Goal: Information Seeking & Learning: Understand process/instructions

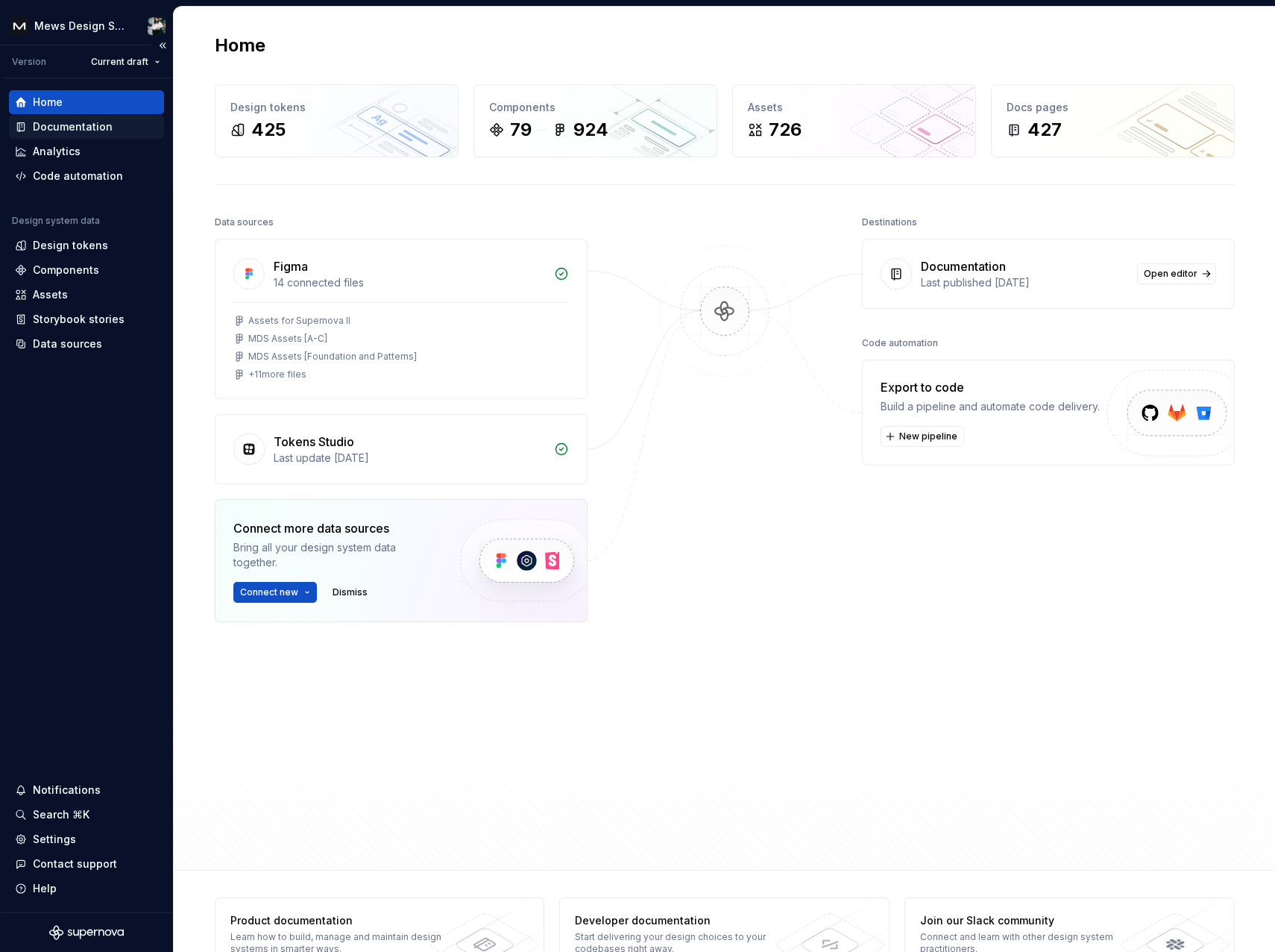
click at [91, 130] on div "Documentation" at bounding box center [73, 127] width 80 height 15
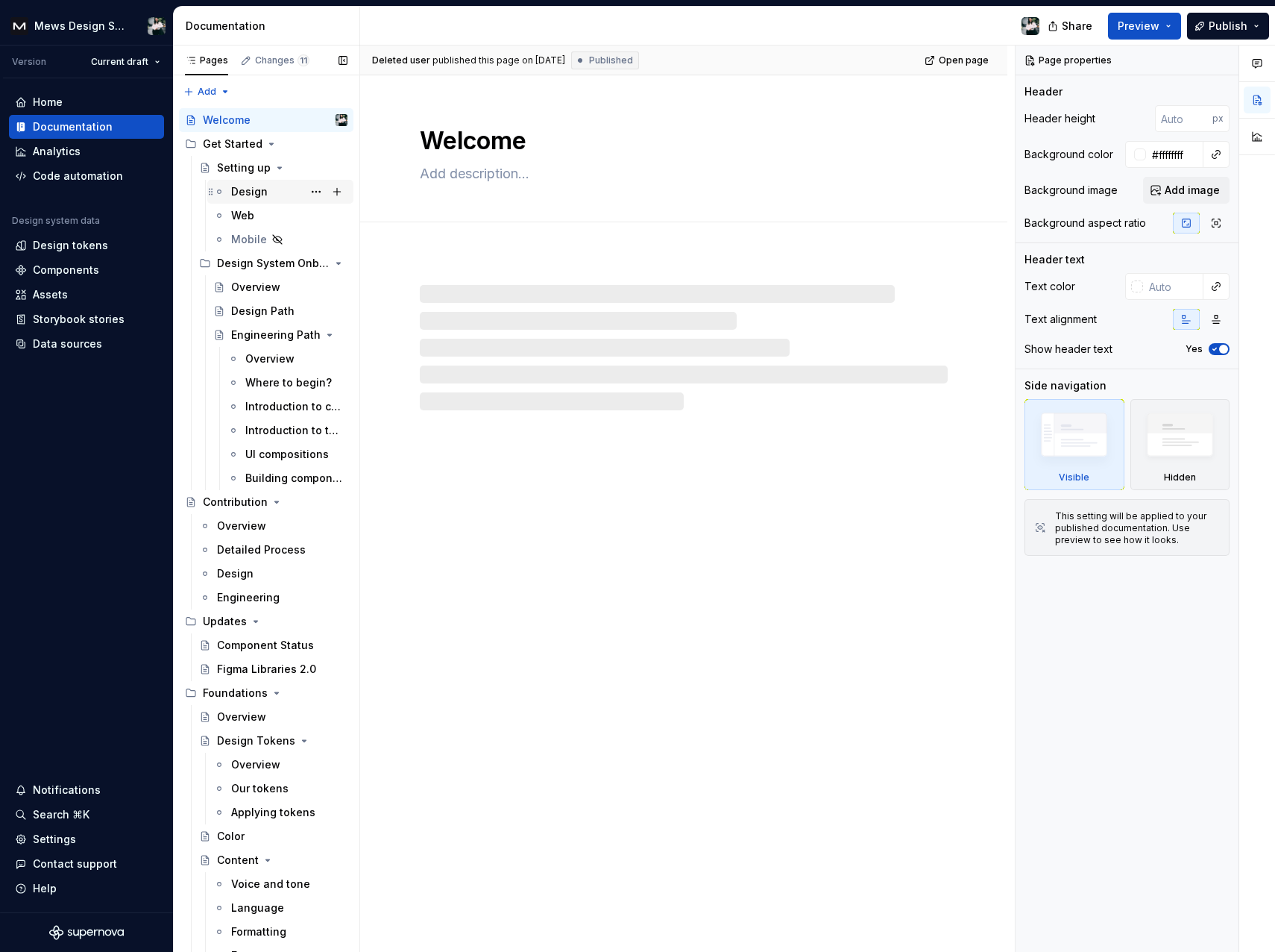
click at [240, 200] on div "Design" at bounding box center [289, 192] width 117 height 21
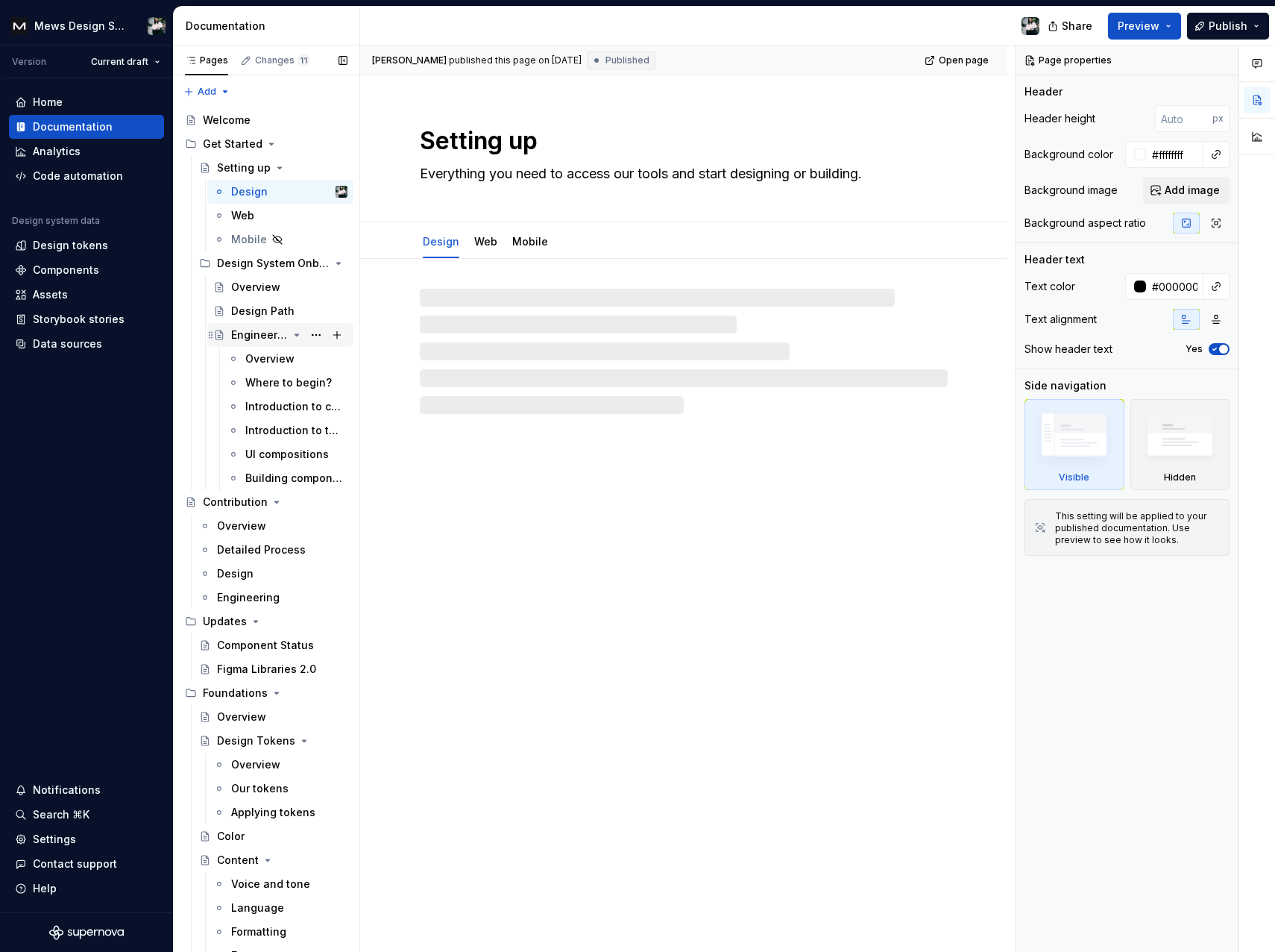
click at [240, 340] on div "Engineering Path" at bounding box center [259, 334] width 57 height 15
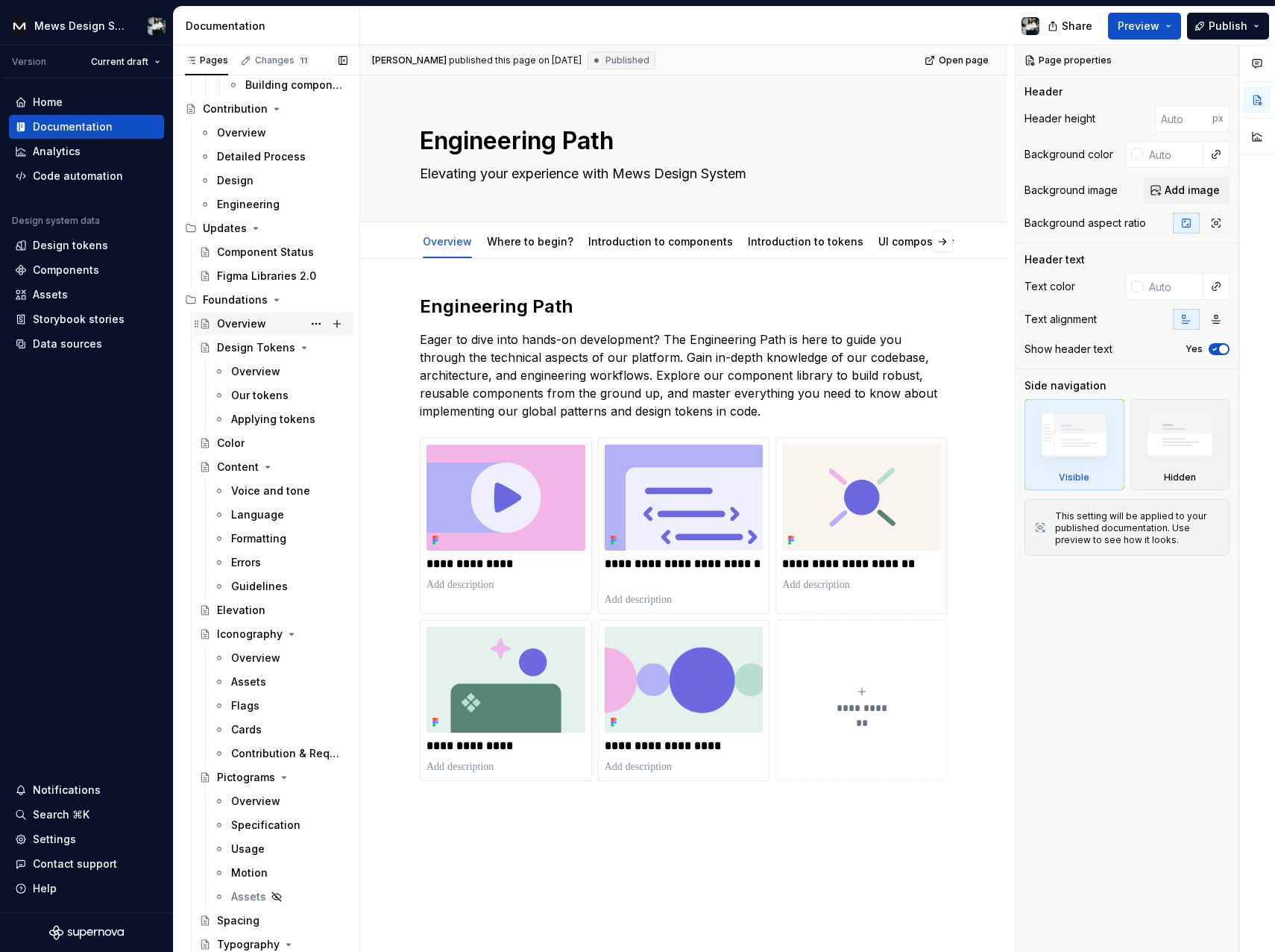
scroll to position [394, 0]
click at [240, 447] on div "Color" at bounding box center [231, 442] width 28 height 15
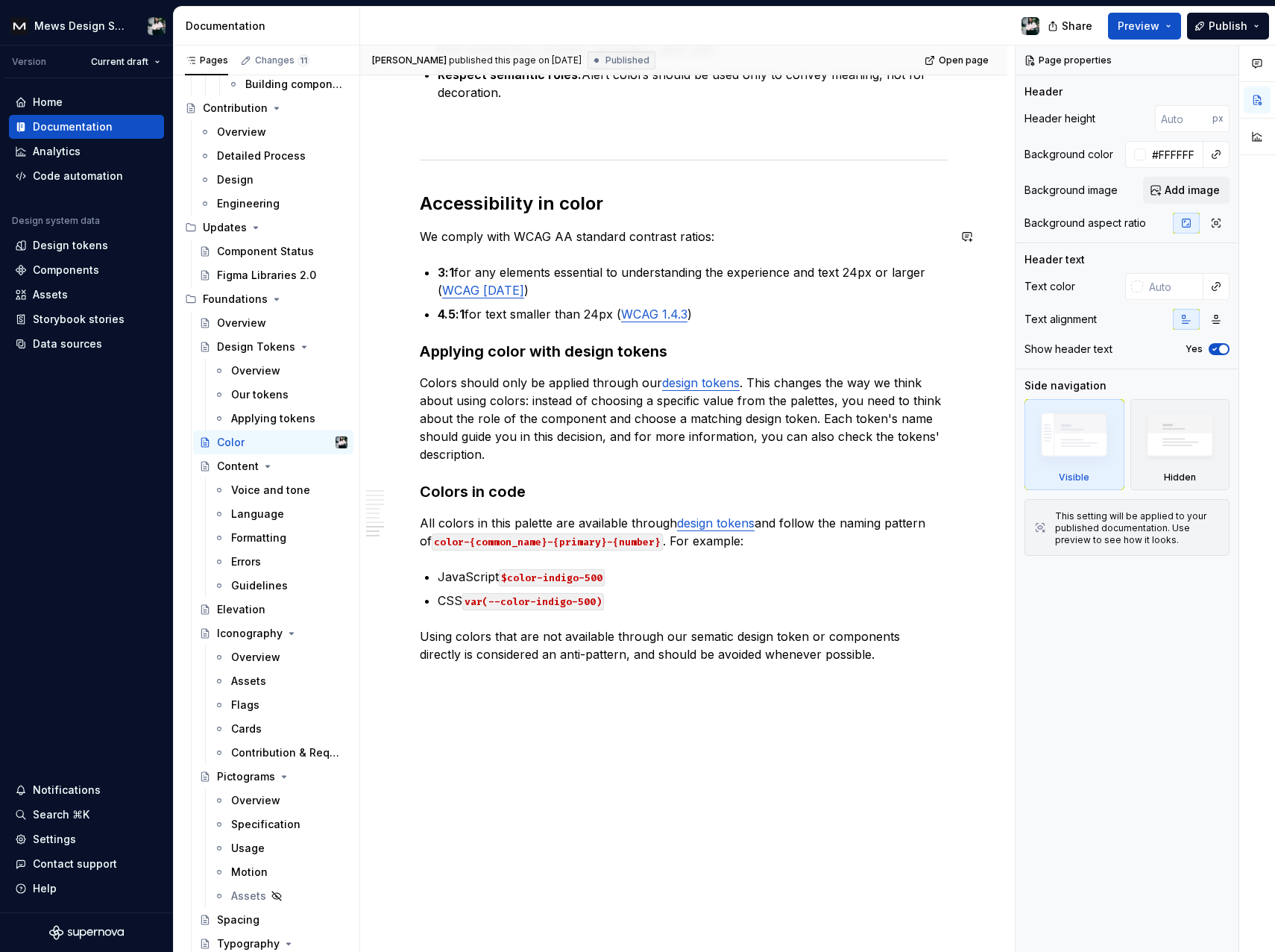
scroll to position [2966, 0]
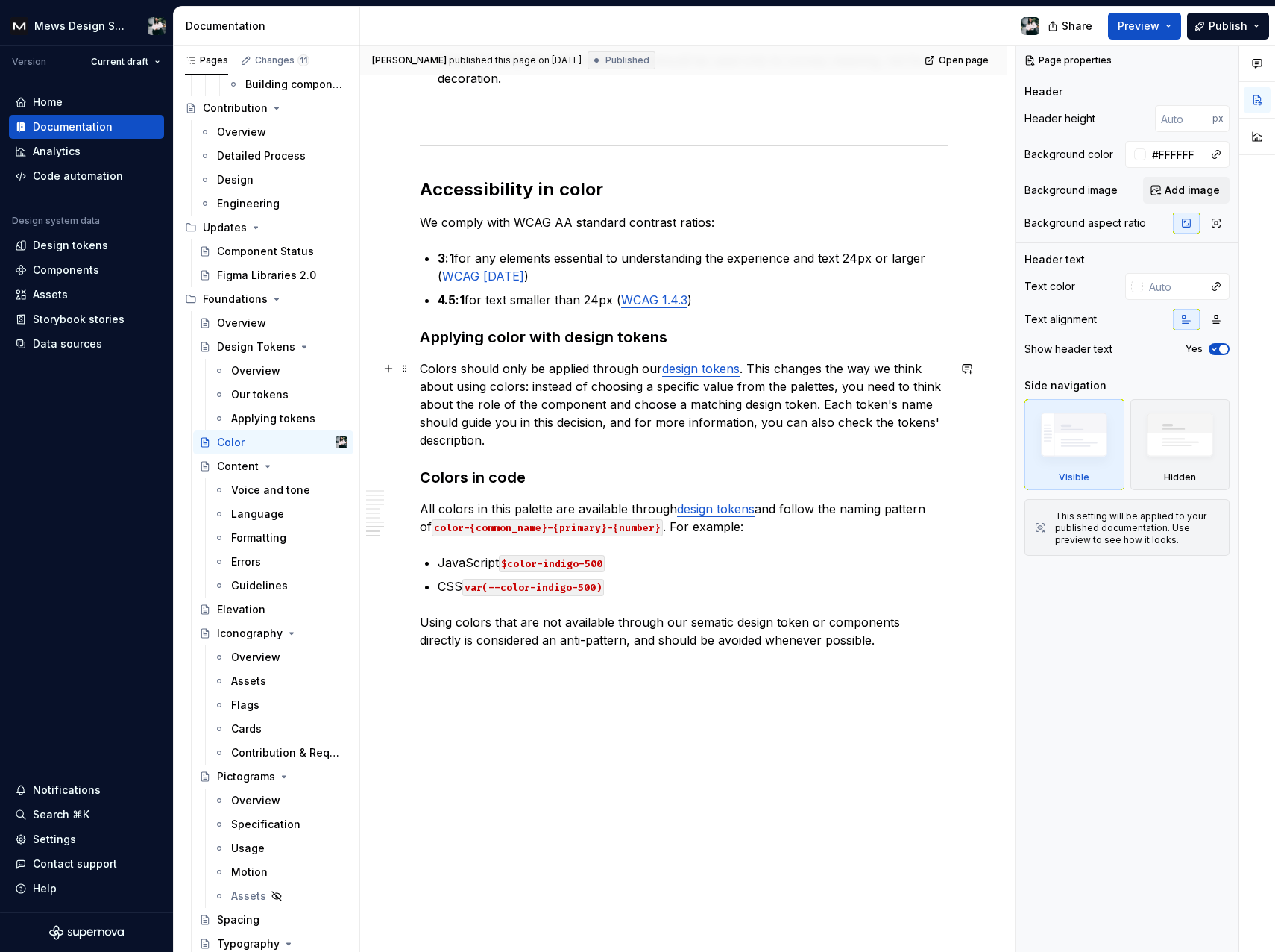
click at [708, 368] on link "design tokens" at bounding box center [701, 368] width 78 height 15
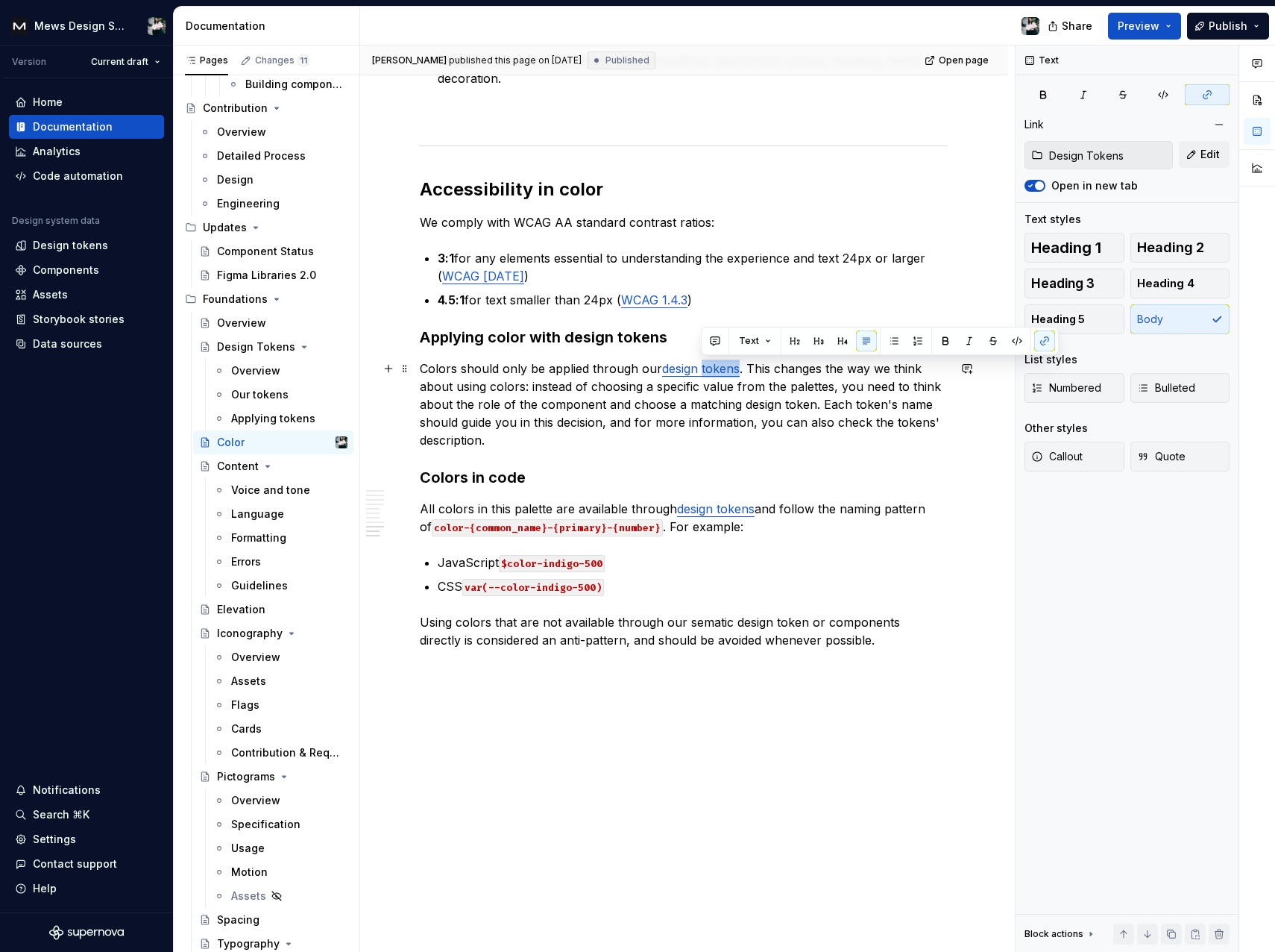
click at [708, 368] on link "design tokens" at bounding box center [701, 368] width 78 height 15
click at [711, 362] on link "design tokens" at bounding box center [701, 368] width 78 height 15
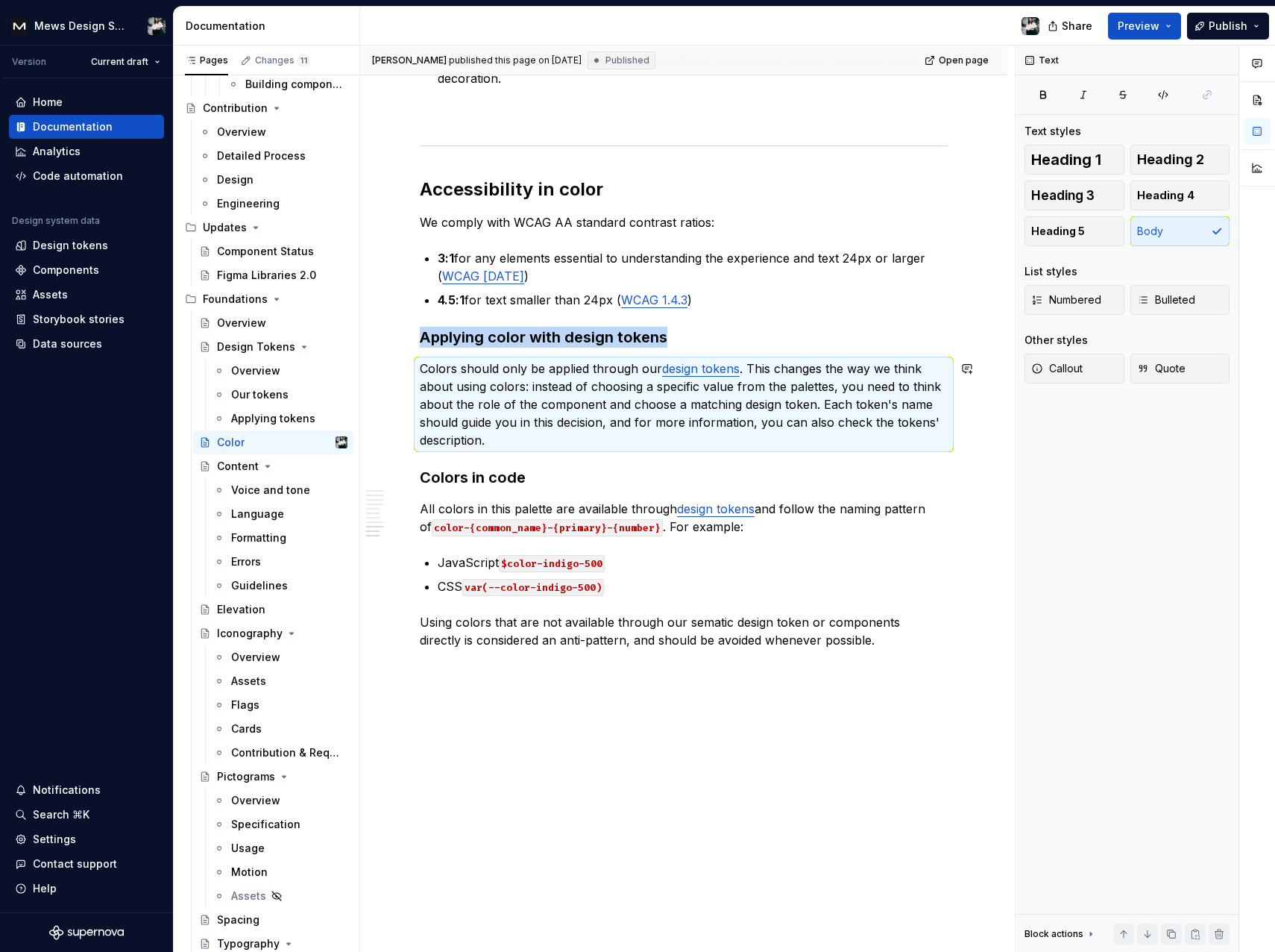
click at [711, 362] on link "design tokens" at bounding box center [701, 368] width 78 height 15
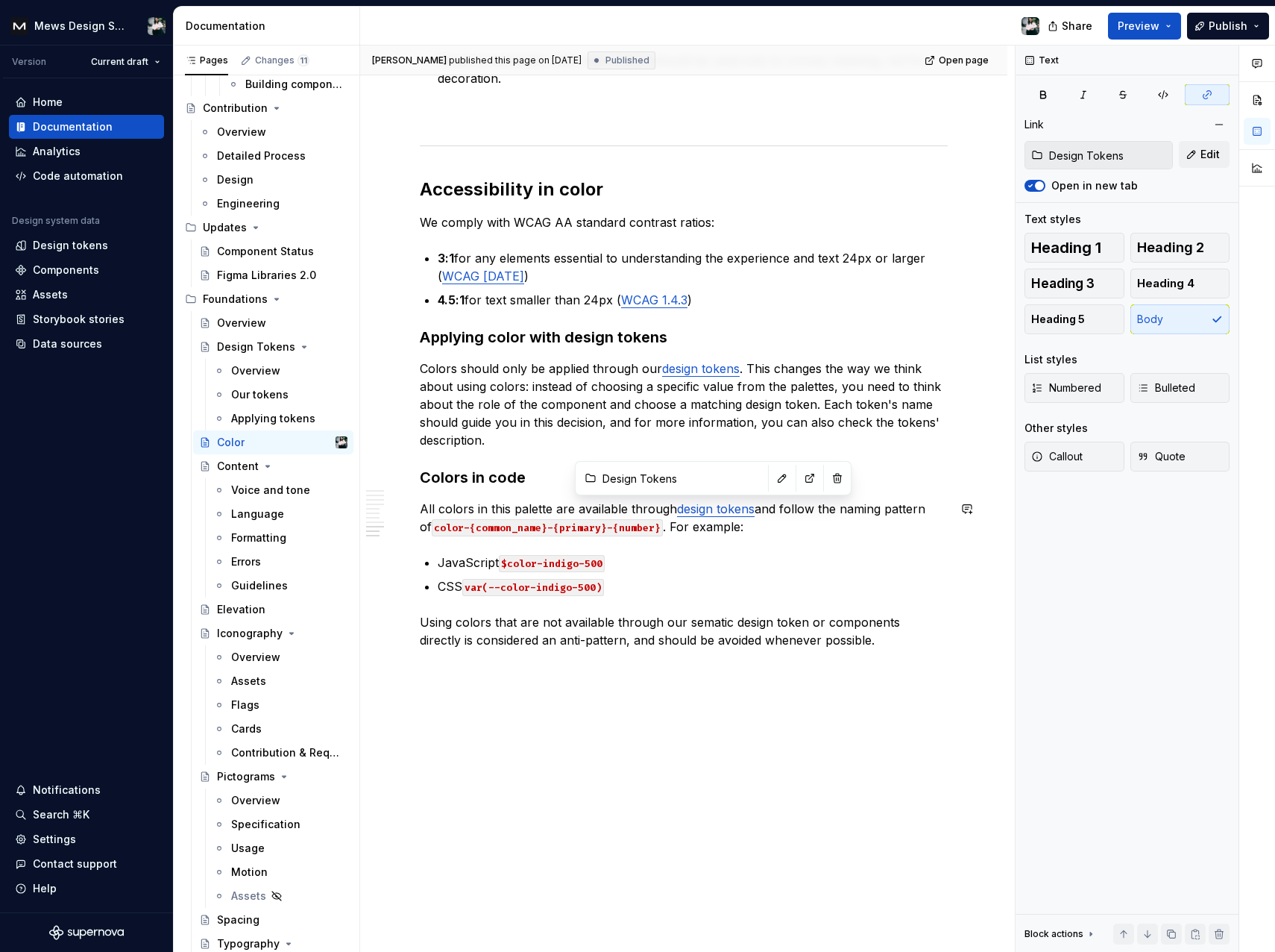
click at [708, 505] on link "design tokens" at bounding box center [716, 508] width 78 height 15
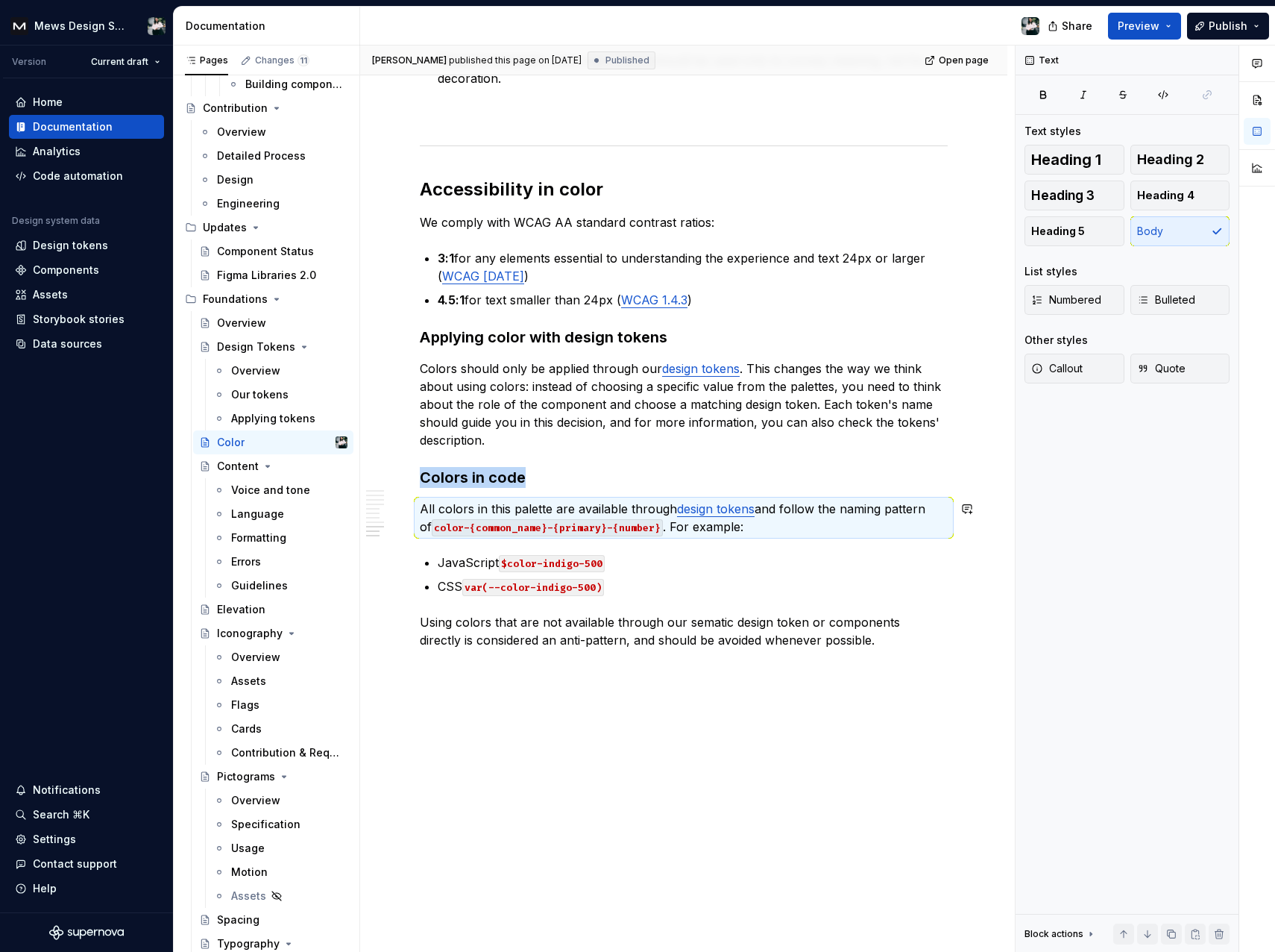
click at [708, 505] on link "design tokens" at bounding box center [716, 508] width 78 height 15
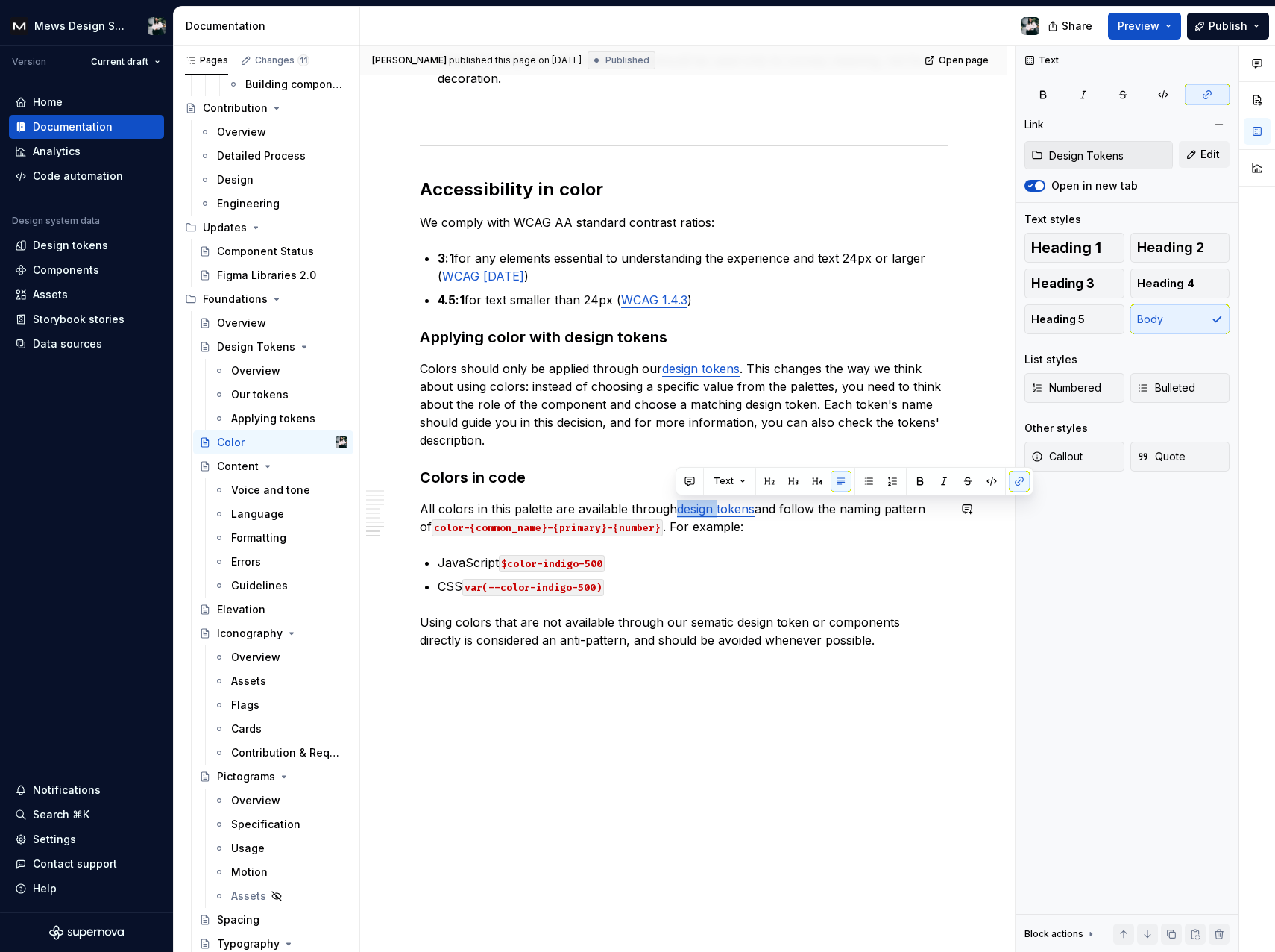
click at [708, 505] on link "design tokens" at bounding box center [716, 508] width 78 height 15
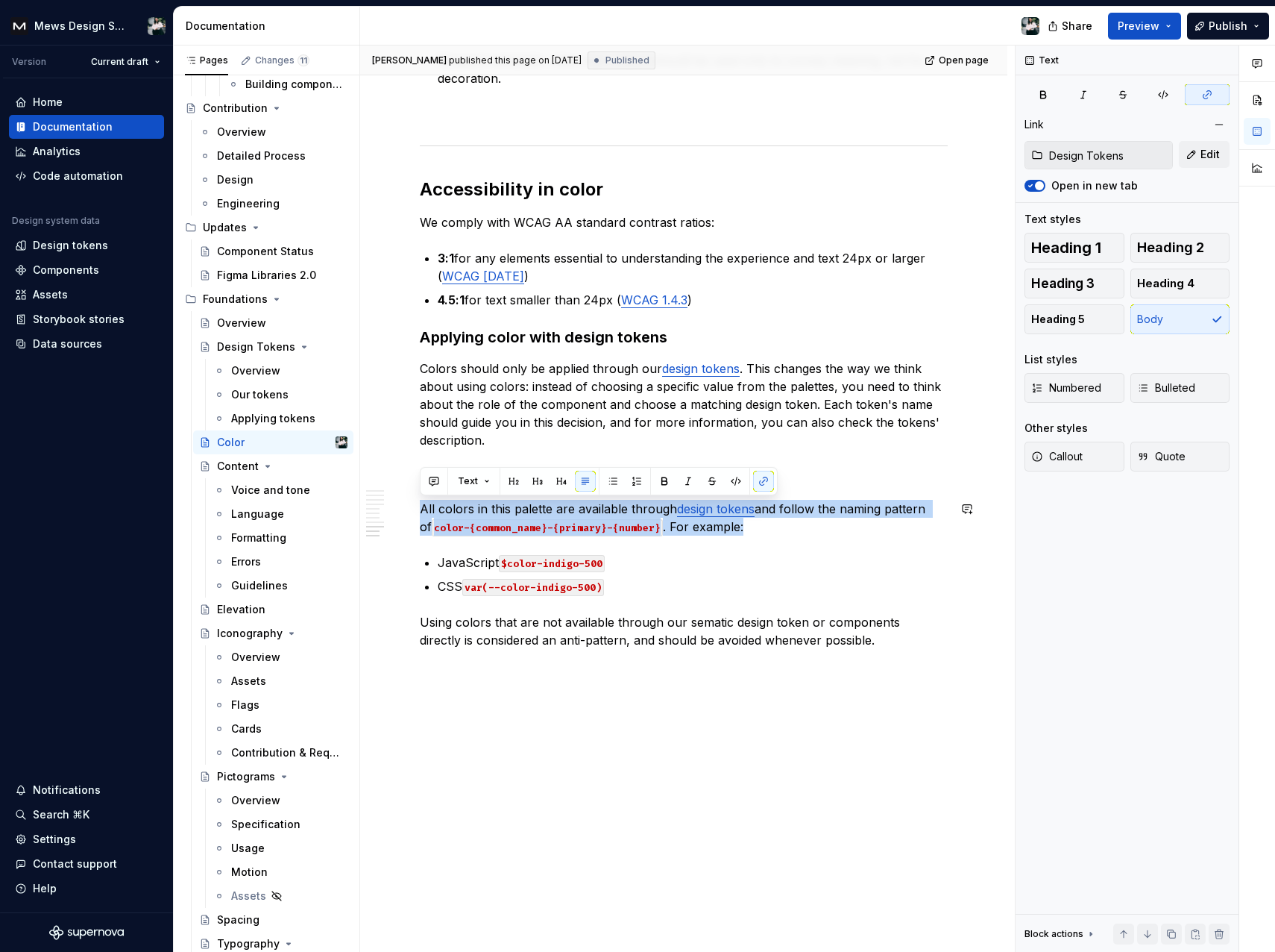
click at [708, 505] on link "design tokens" at bounding box center [716, 508] width 78 height 15
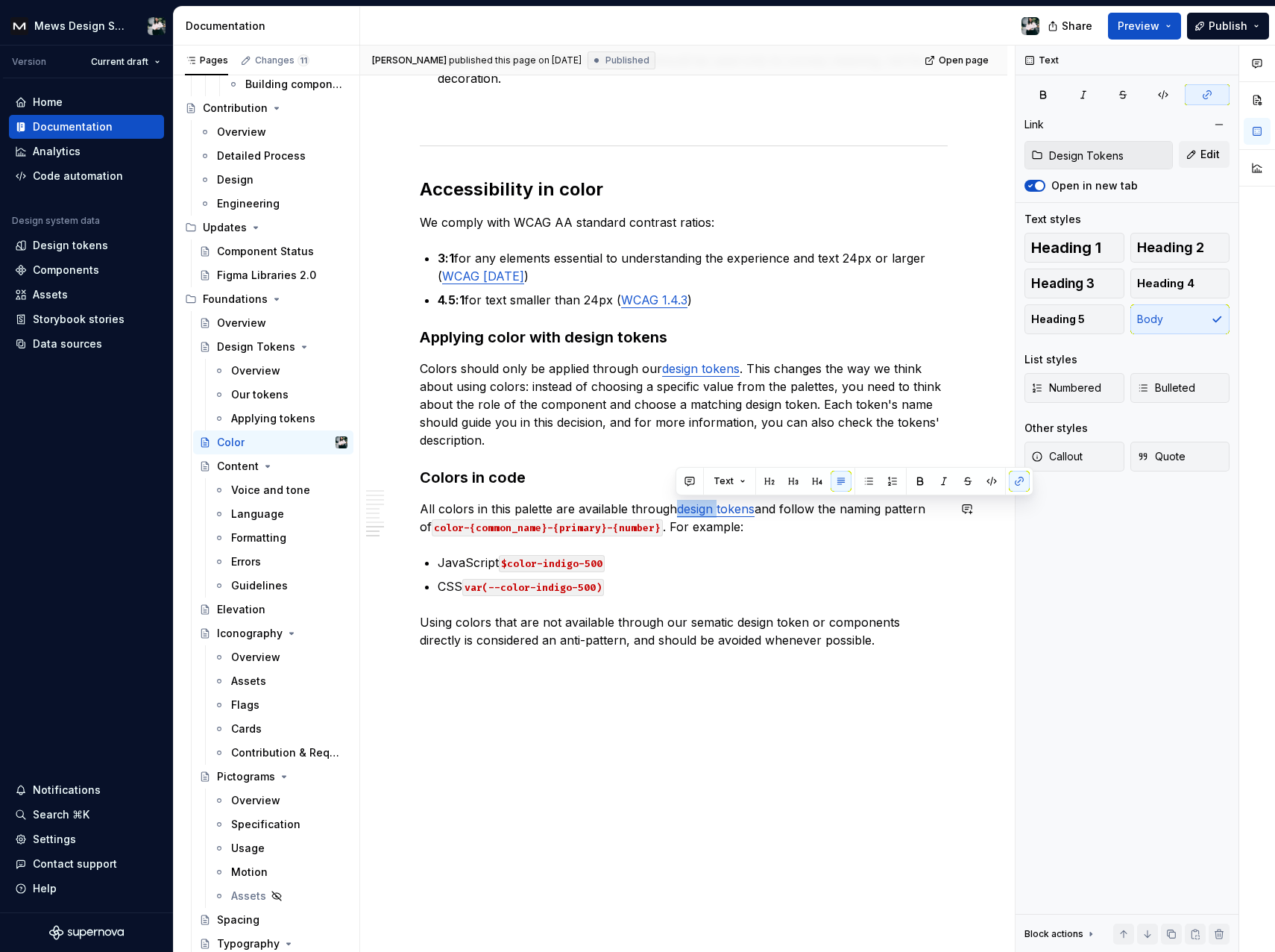
click at [708, 505] on link "design tokens" at bounding box center [716, 508] width 78 height 15
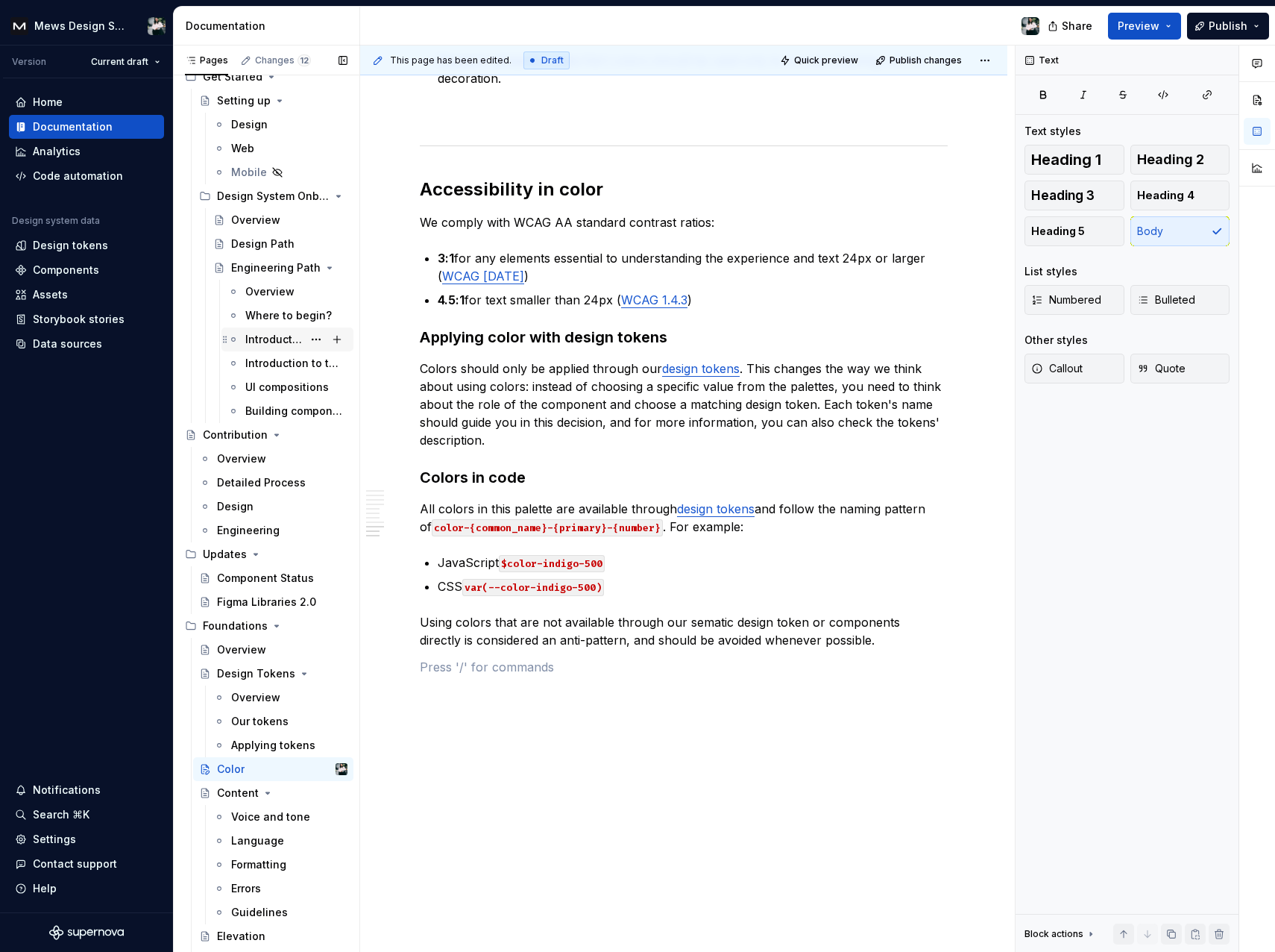
scroll to position [68, 0]
click at [240, 494] on div "Design" at bounding box center [273, 506] width 161 height 24
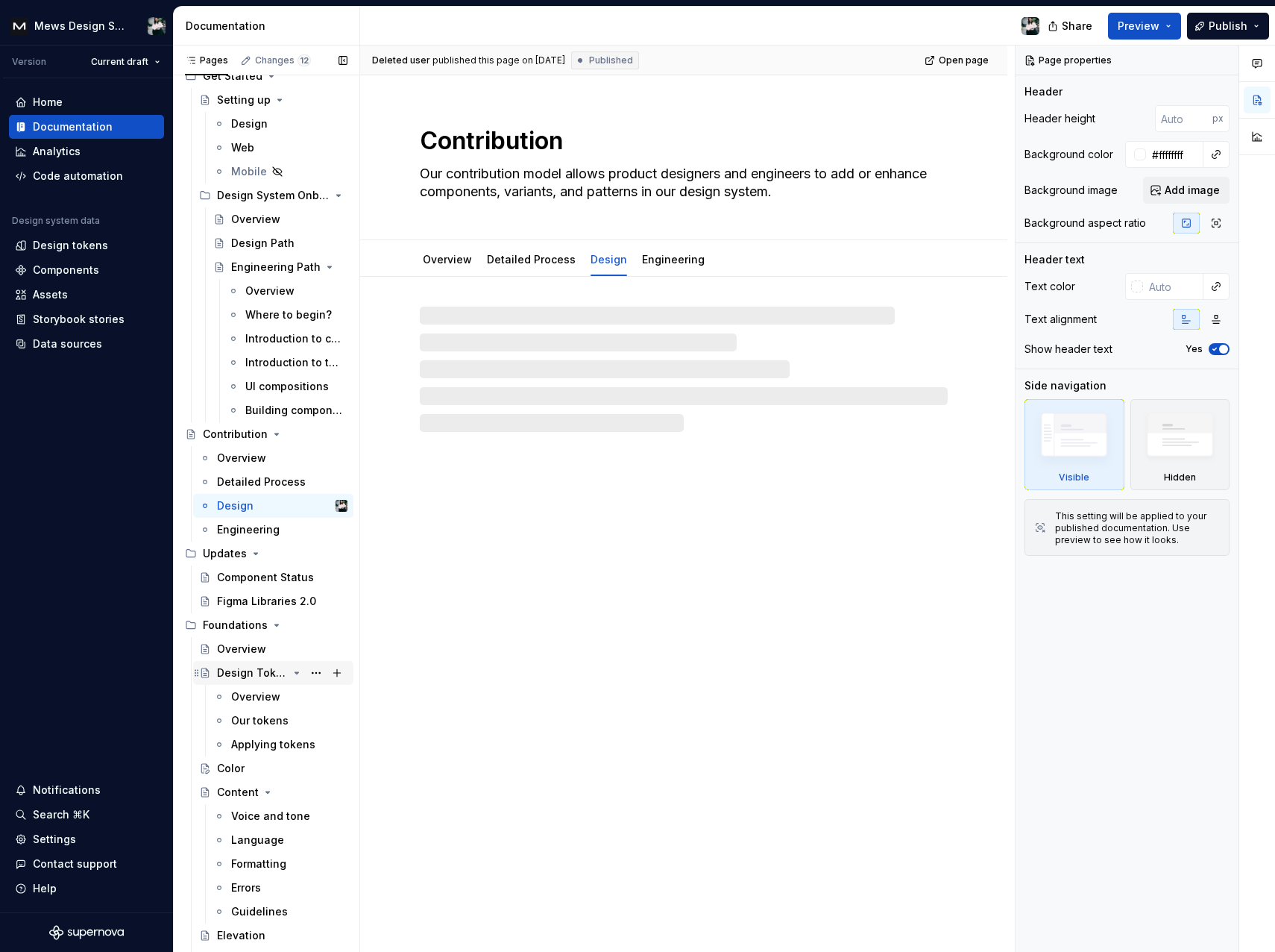
click at [227, 673] on div "Design Tokens" at bounding box center [252, 673] width 71 height 15
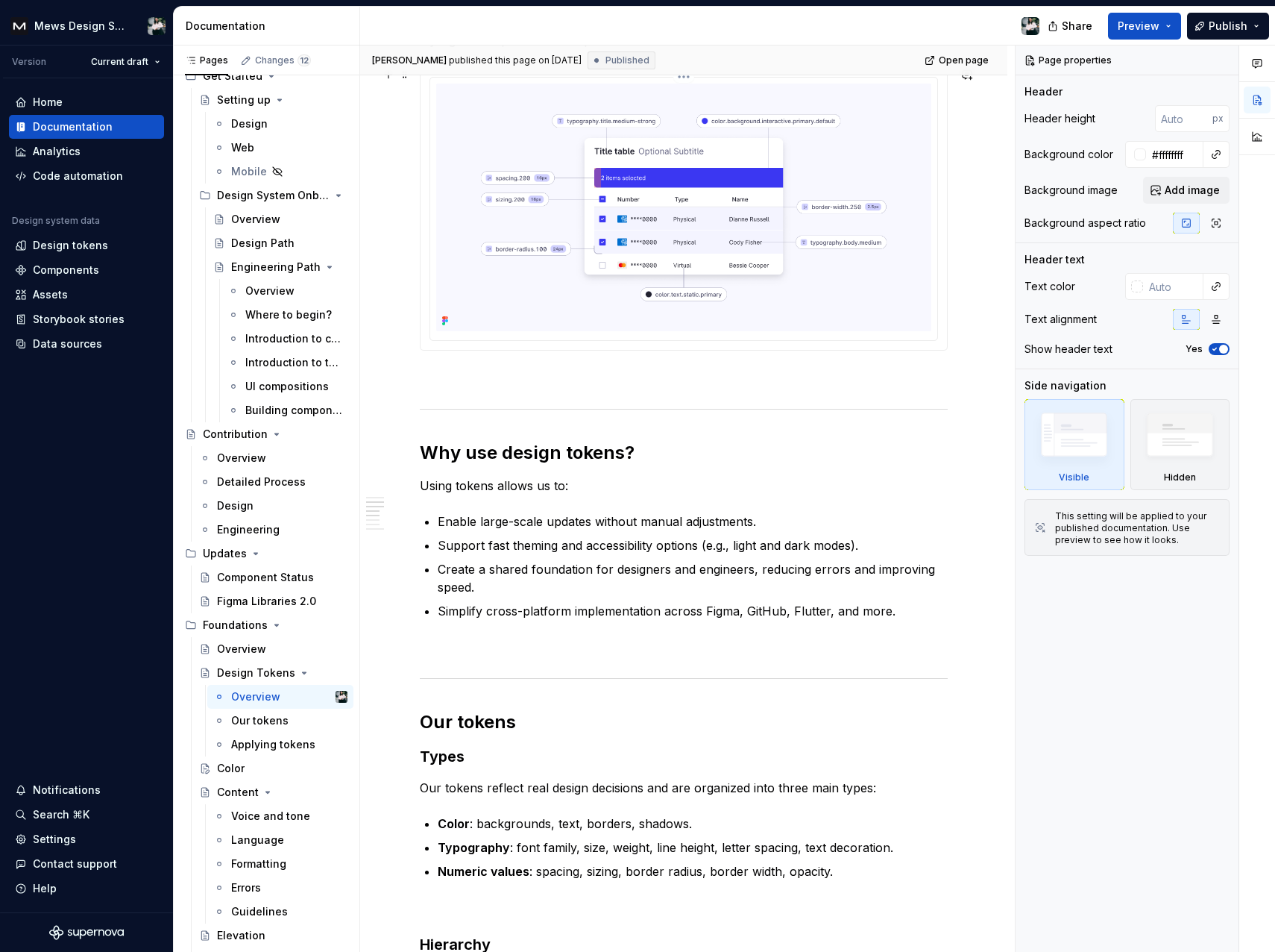
scroll to position [380, 0]
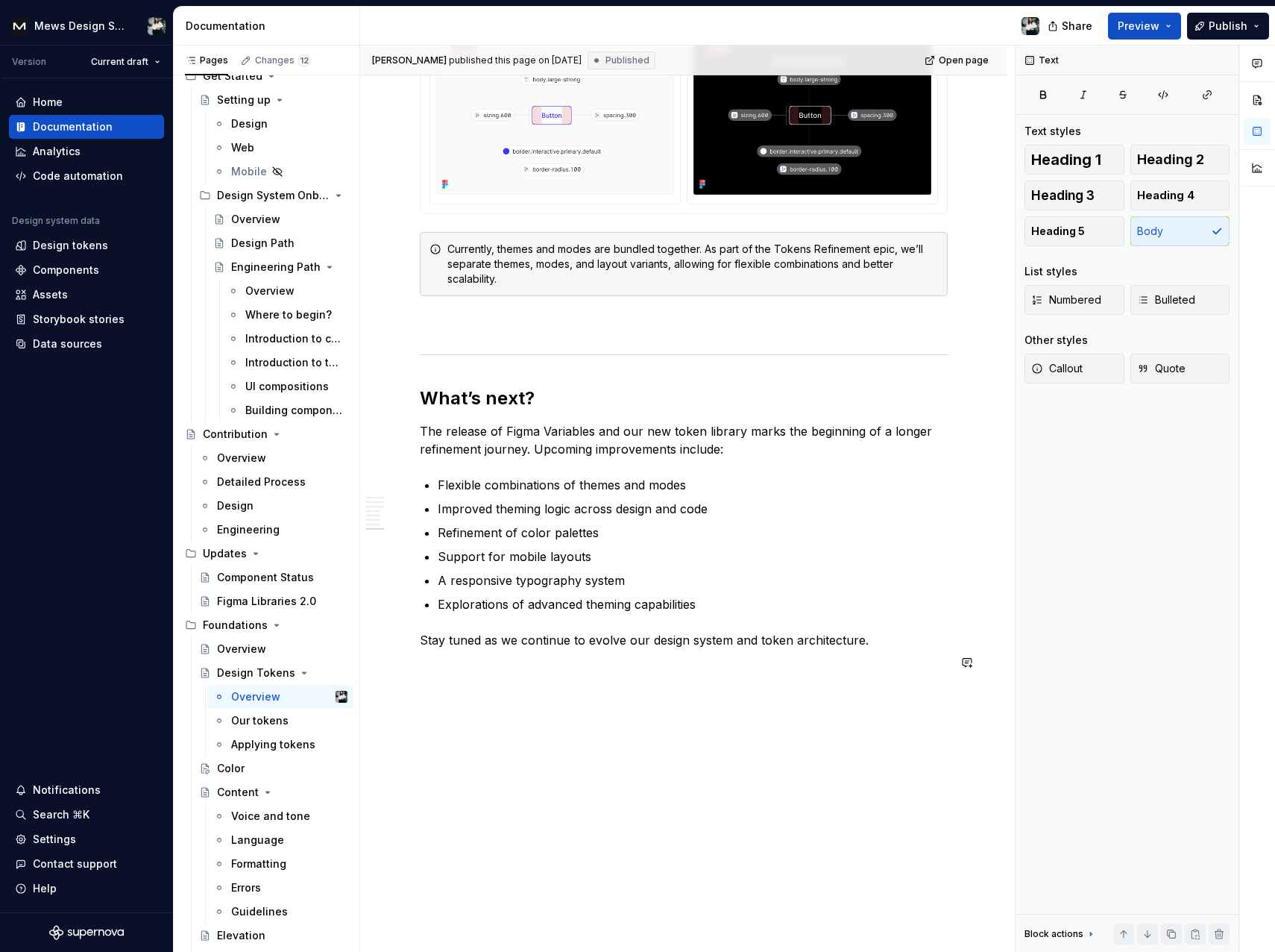
scroll to position [2898, 0]
type textarea "*"
